Goal: Task Accomplishment & Management: Use online tool/utility

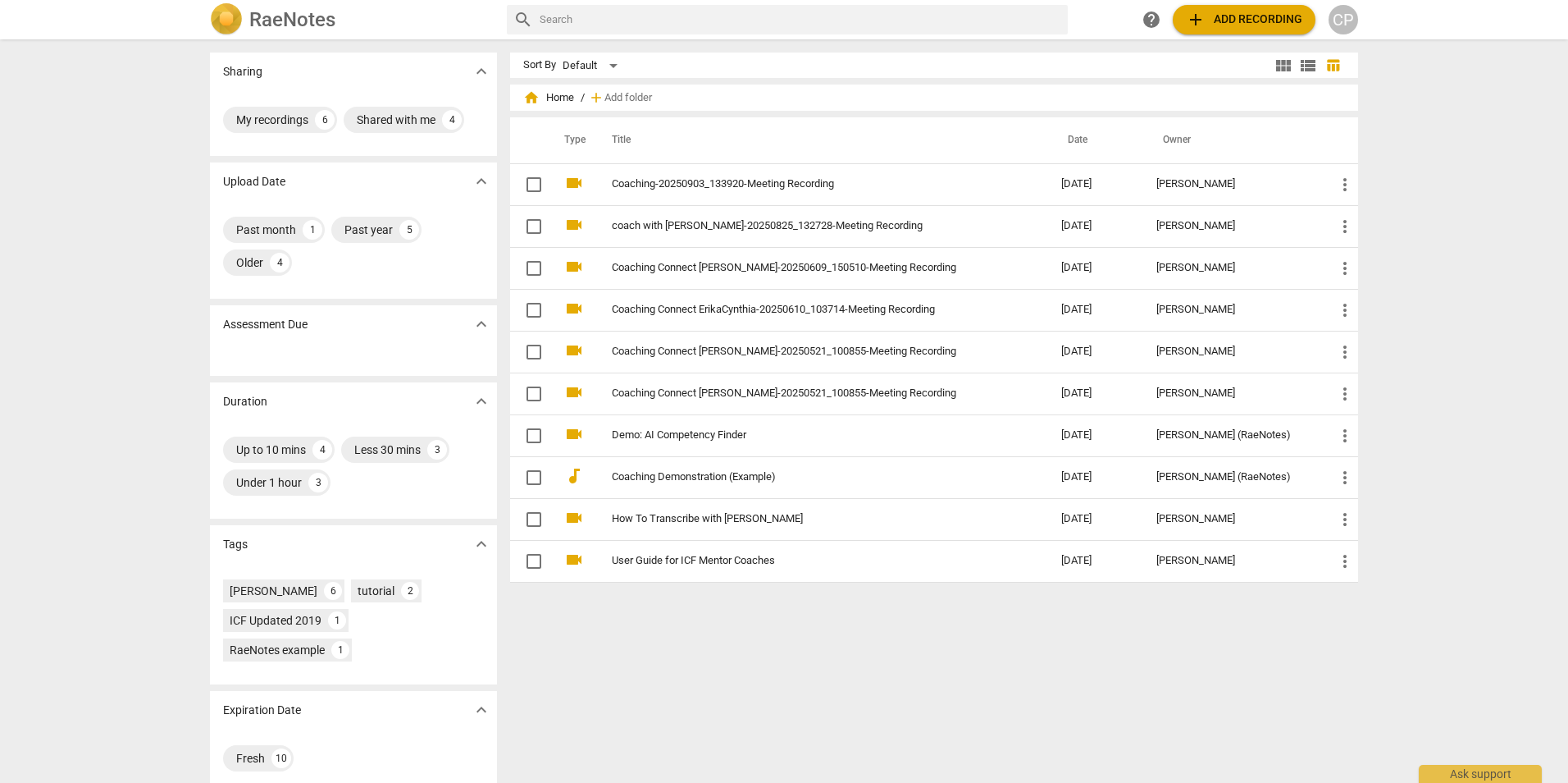
click at [1252, 12] on span "add Add recording" at bounding box center [1244, 19] width 116 height 20
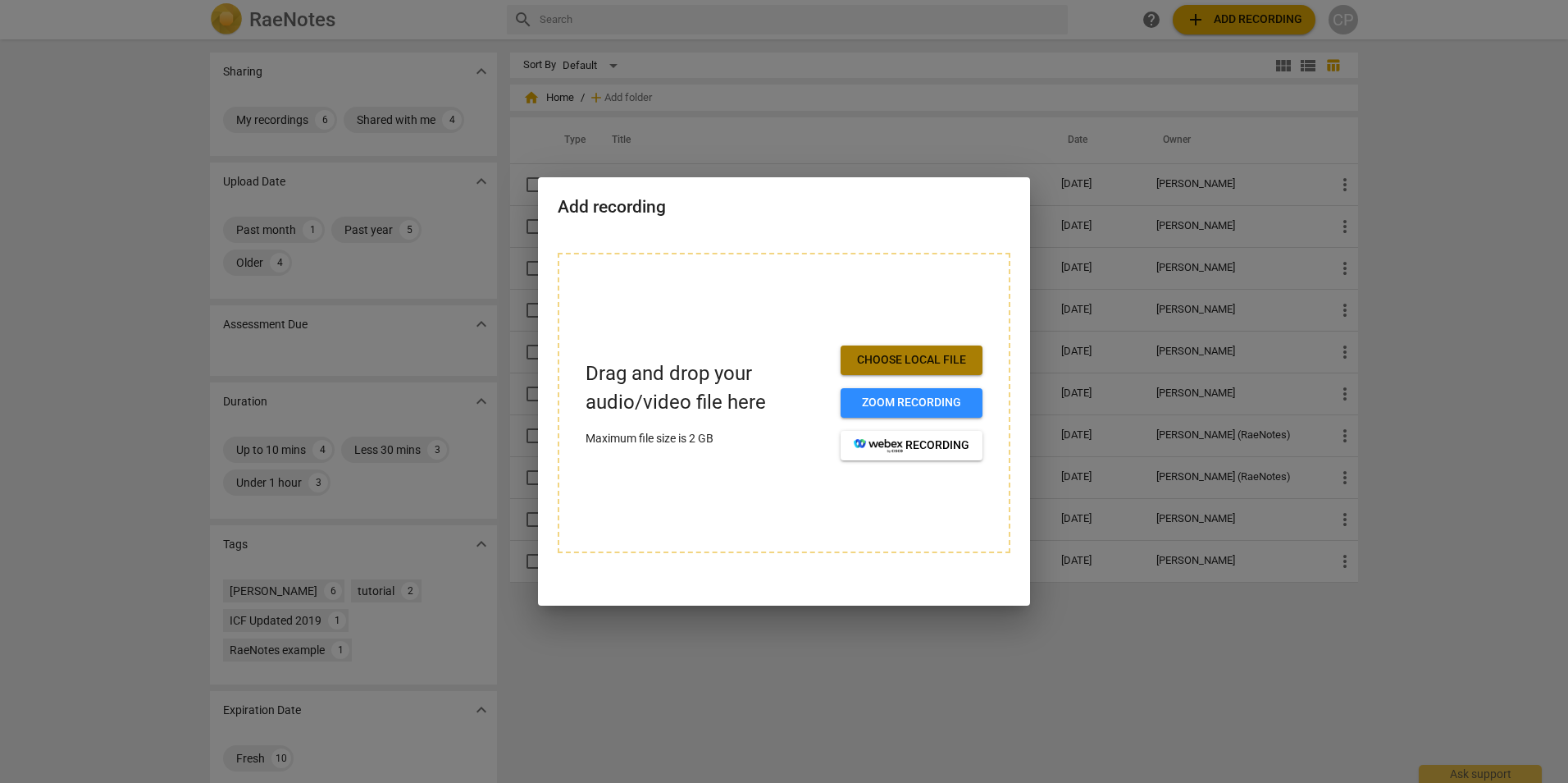
click at [893, 358] on span "Choose local file" at bounding box center [910, 360] width 115 height 16
click at [911, 355] on span "Choose local file" at bounding box center [910, 360] width 115 height 16
drag, startPoint x: 976, startPoint y: 151, endPoint x: 974, endPoint y: 143, distance: 8.2
click at [974, 146] on div at bounding box center [784, 391] width 1568 height 783
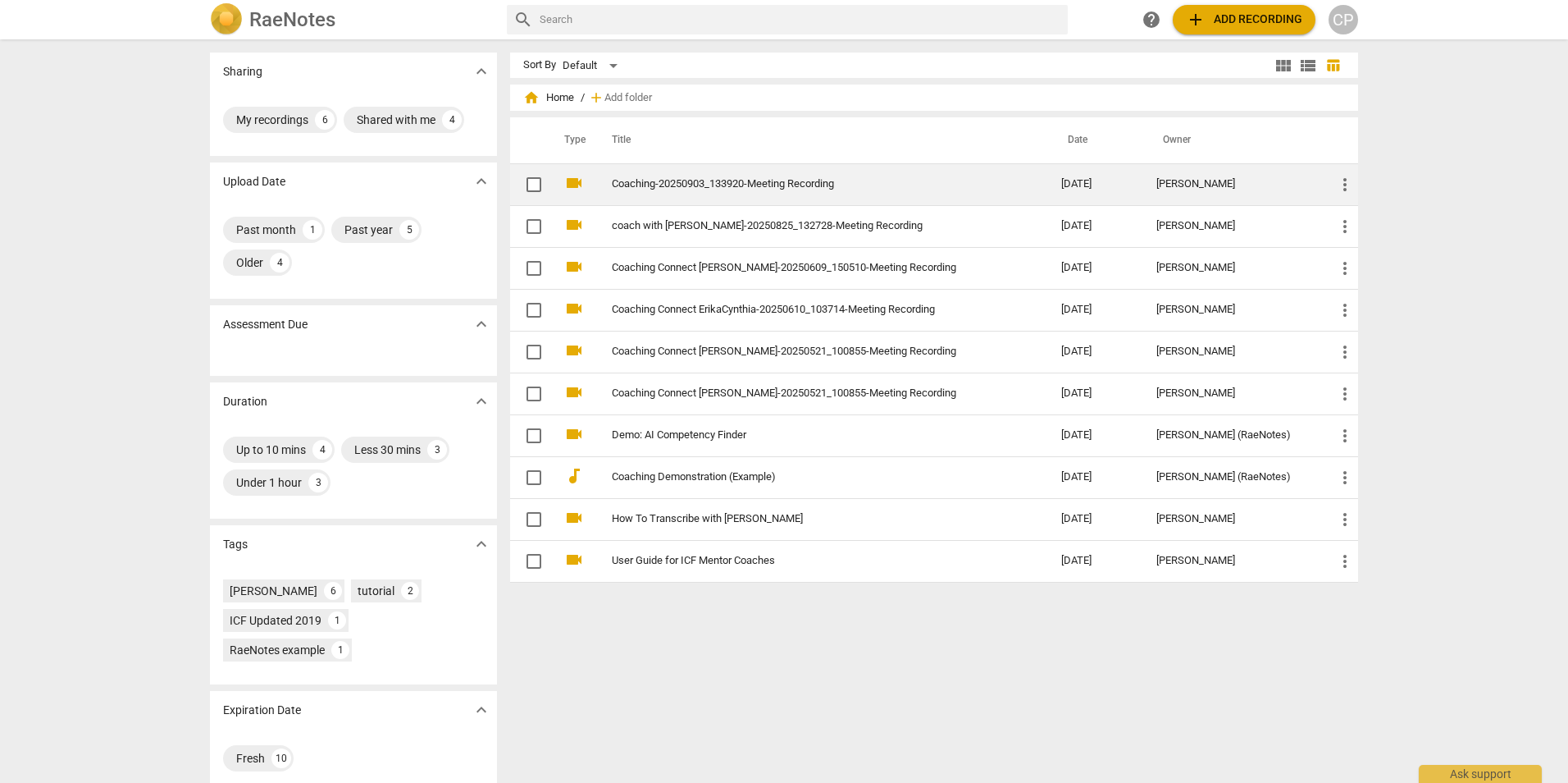
click at [695, 184] on link "Coaching-20250903_133920-Meeting Recording" at bounding box center [806, 184] width 390 height 12
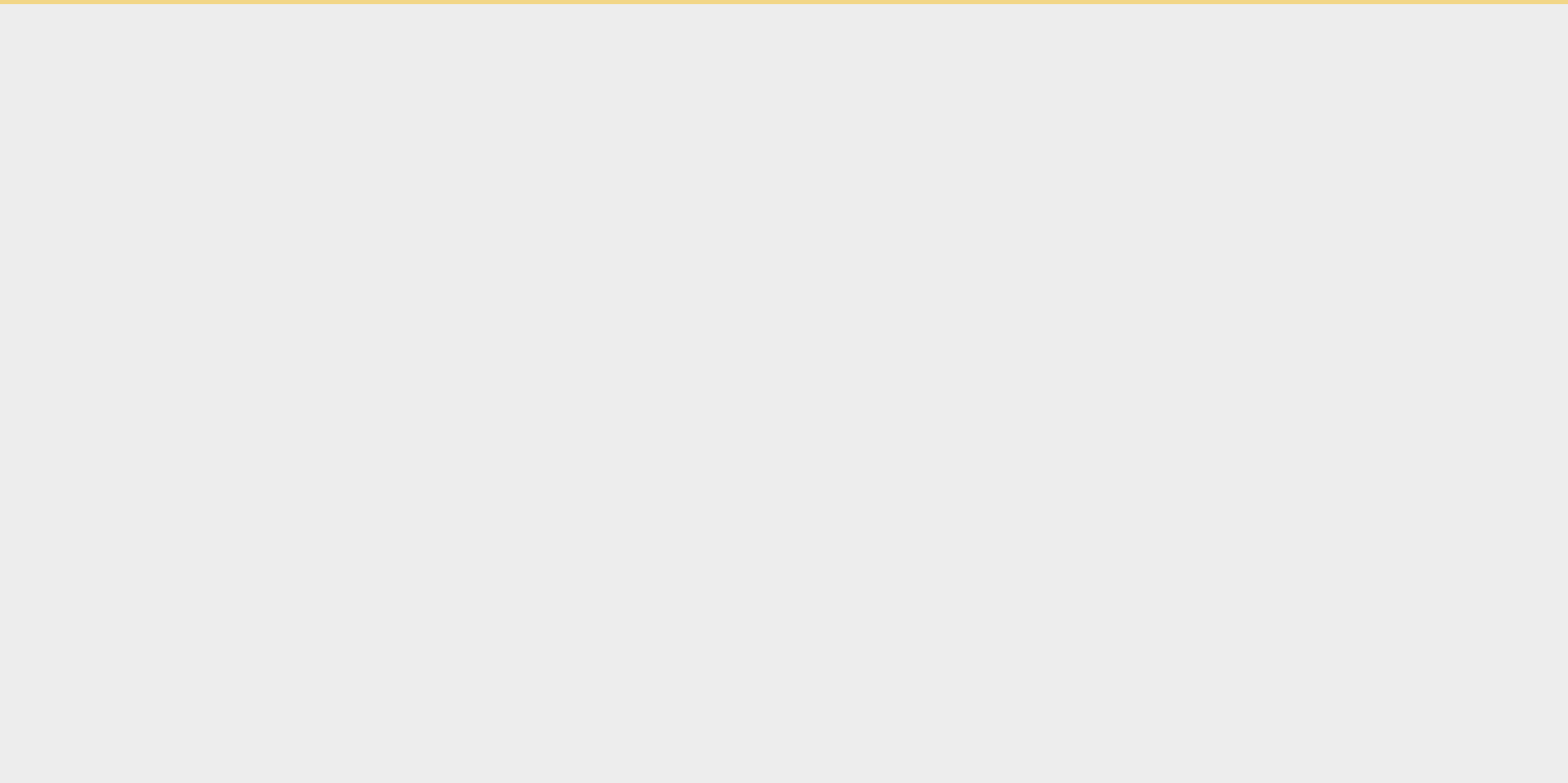
click at [695, 4] on html "Ask support" at bounding box center [784, 2] width 1568 height 4
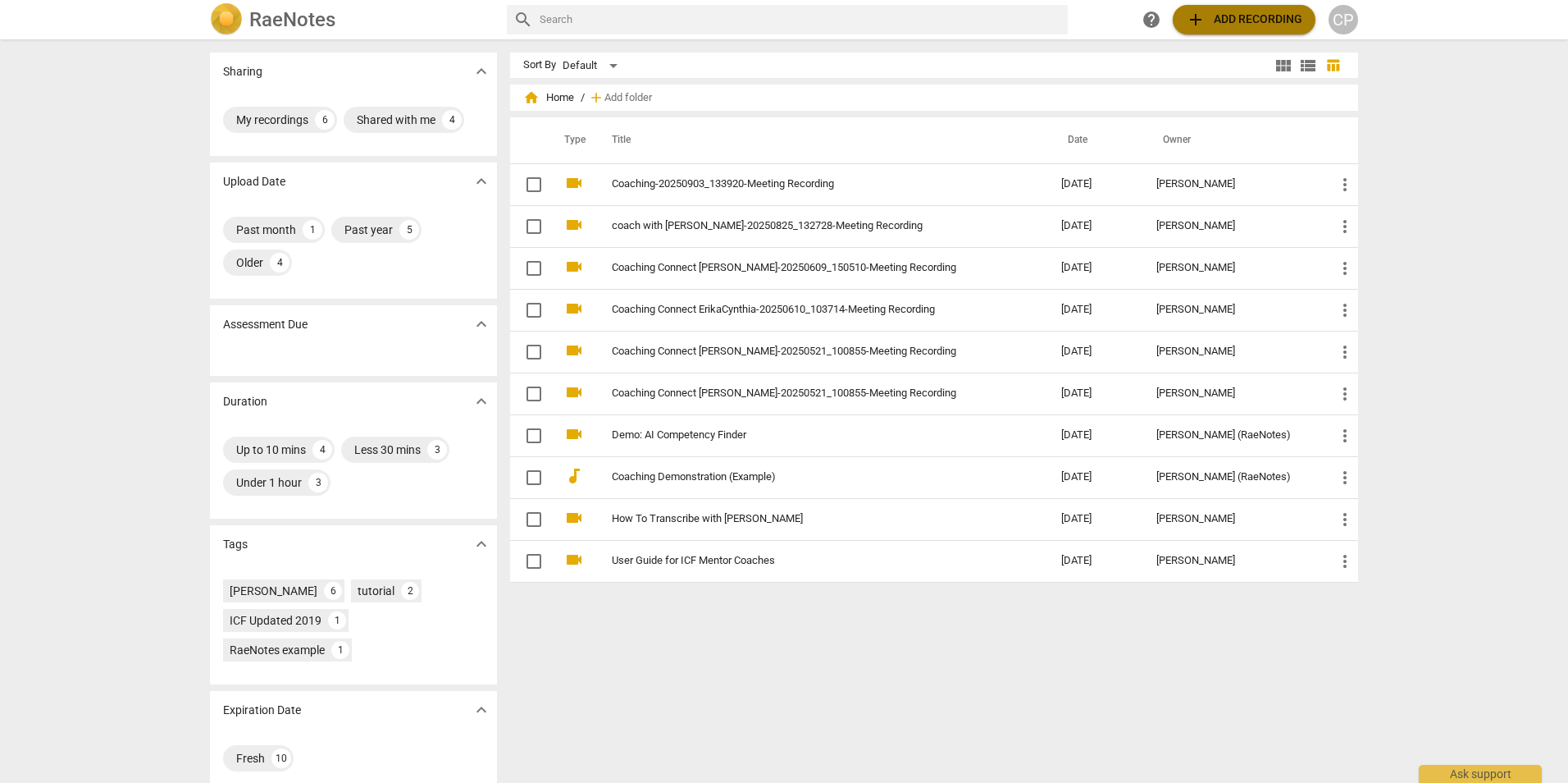
click at [1224, 23] on span "add Add recording" at bounding box center [1244, 19] width 116 height 20
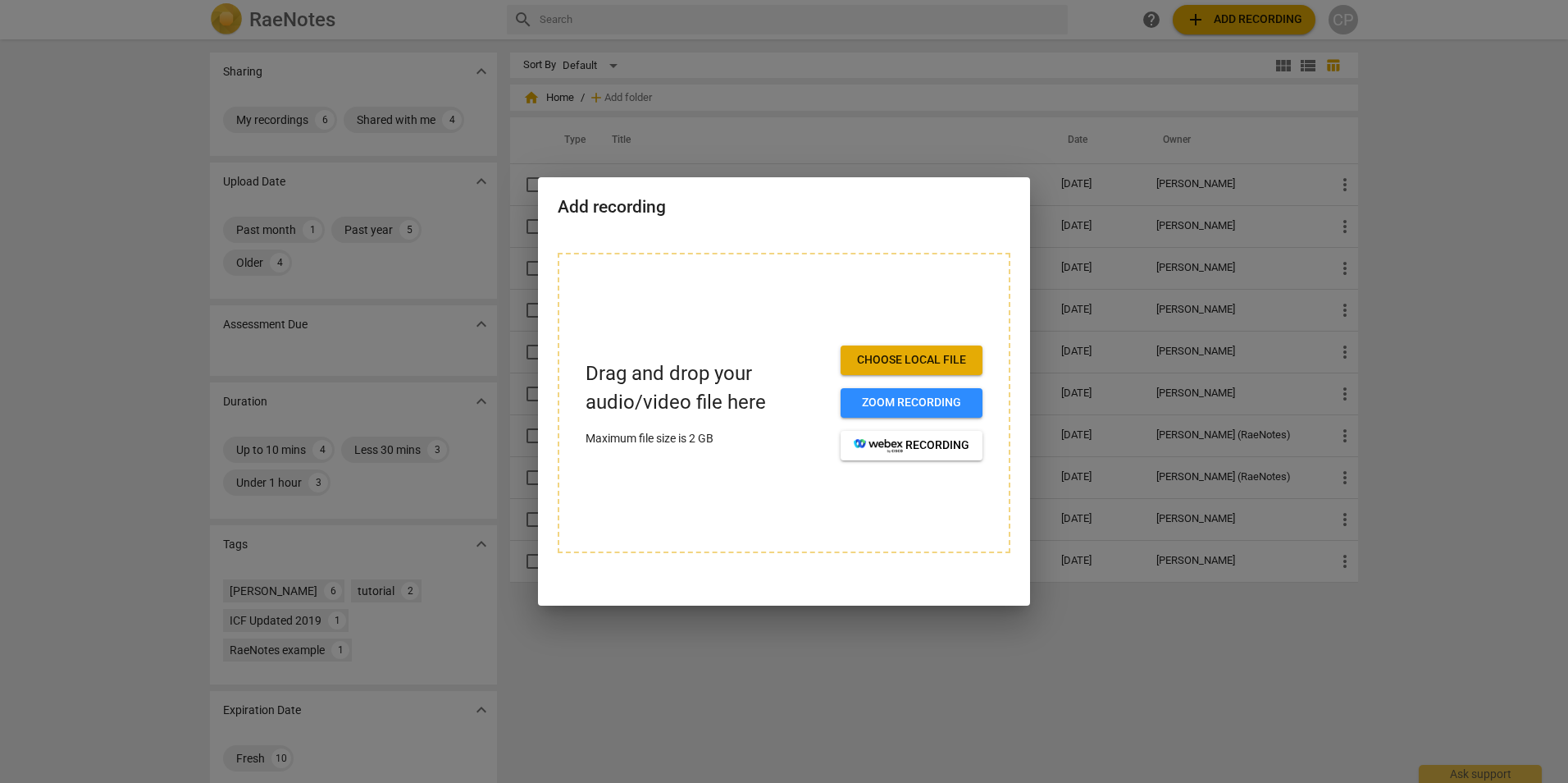
click at [906, 648] on div at bounding box center [784, 391] width 1568 height 783
